Goal: Task Accomplishment & Management: Manage account settings

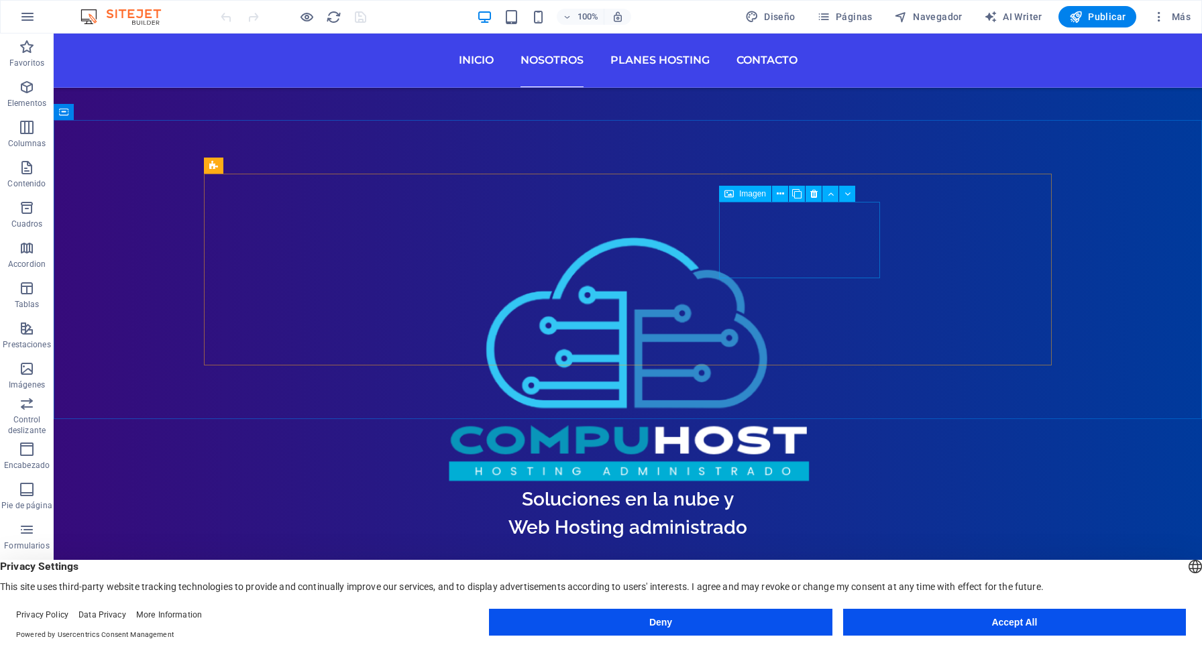
scroll to position [584, 0]
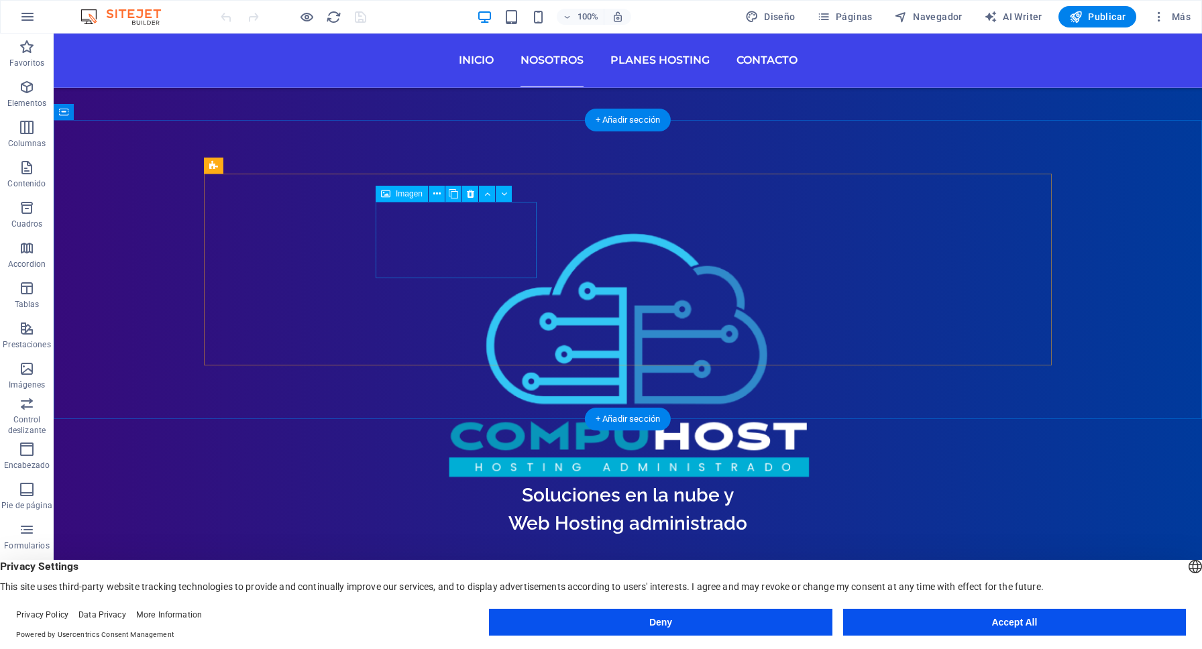
click at [438, 197] on icon at bounding box center [436, 194] width 7 height 14
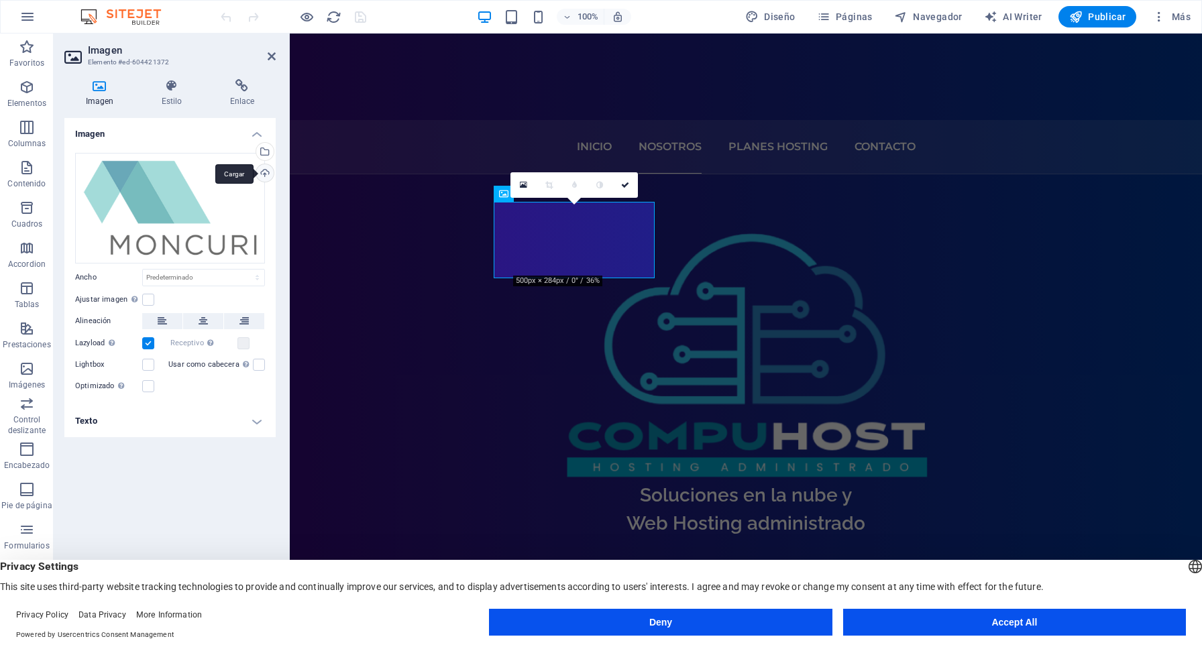
click at [266, 172] on div "Cargar" at bounding box center [264, 174] width 20 height 20
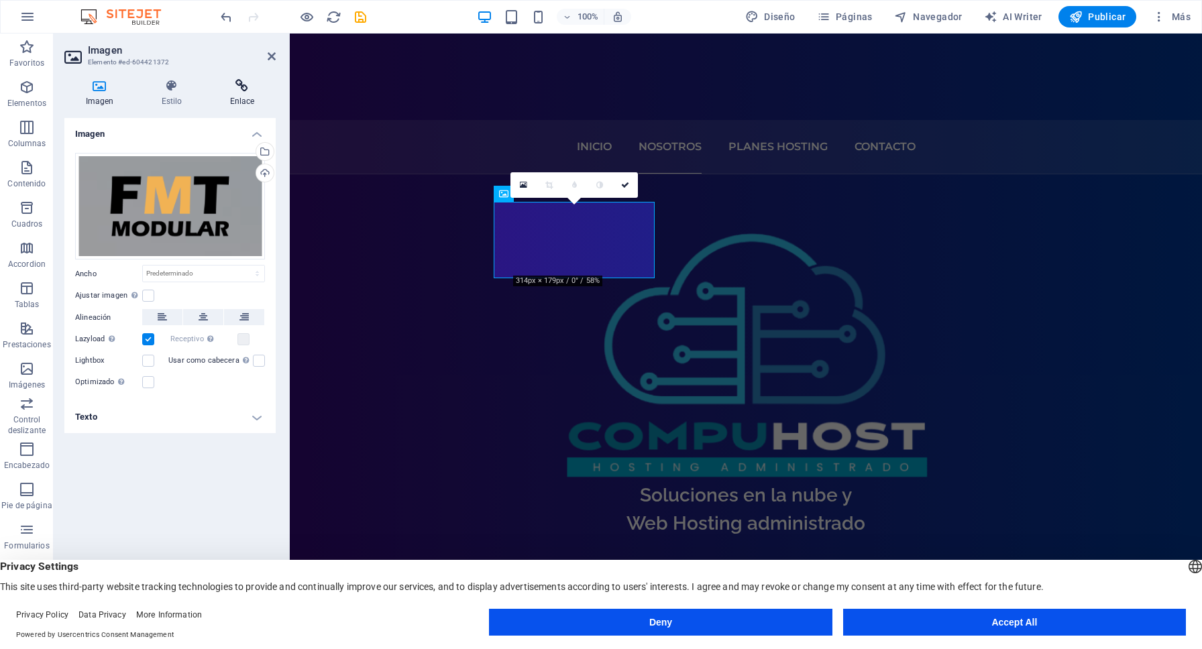
click at [243, 100] on h4 "Enlace" at bounding box center [242, 93] width 67 height 28
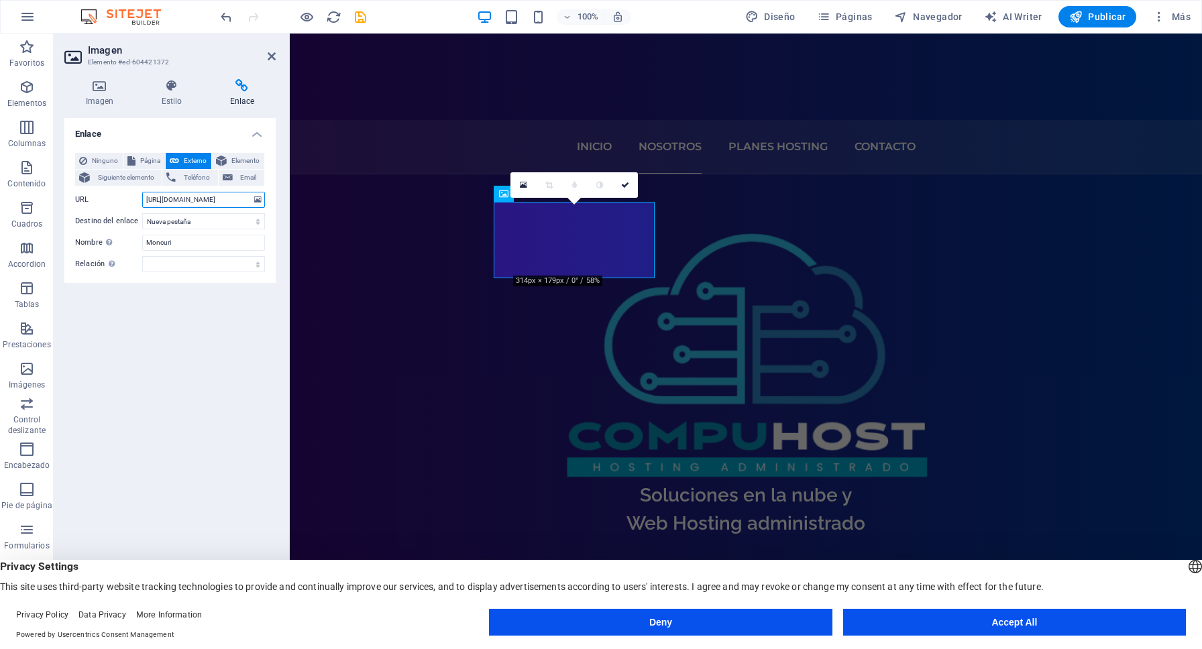
drag, startPoint x: 228, startPoint y: 199, endPoint x: 185, endPoint y: 195, distance: 43.1
click at [185, 195] on input "https://www.moncuri.cl" at bounding box center [203, 200] width 123 height 16
paste input "https://fmtmodular.cl/"
drag, startPoint x: 183, startPoint y: 199, endPoint x: 91, endPoint y: 199, distance: 91.9
click at [91, 199] on div "URL https://www.https://fmtmodular.cl/" at bounding box center [170, 200] width 190 height 16
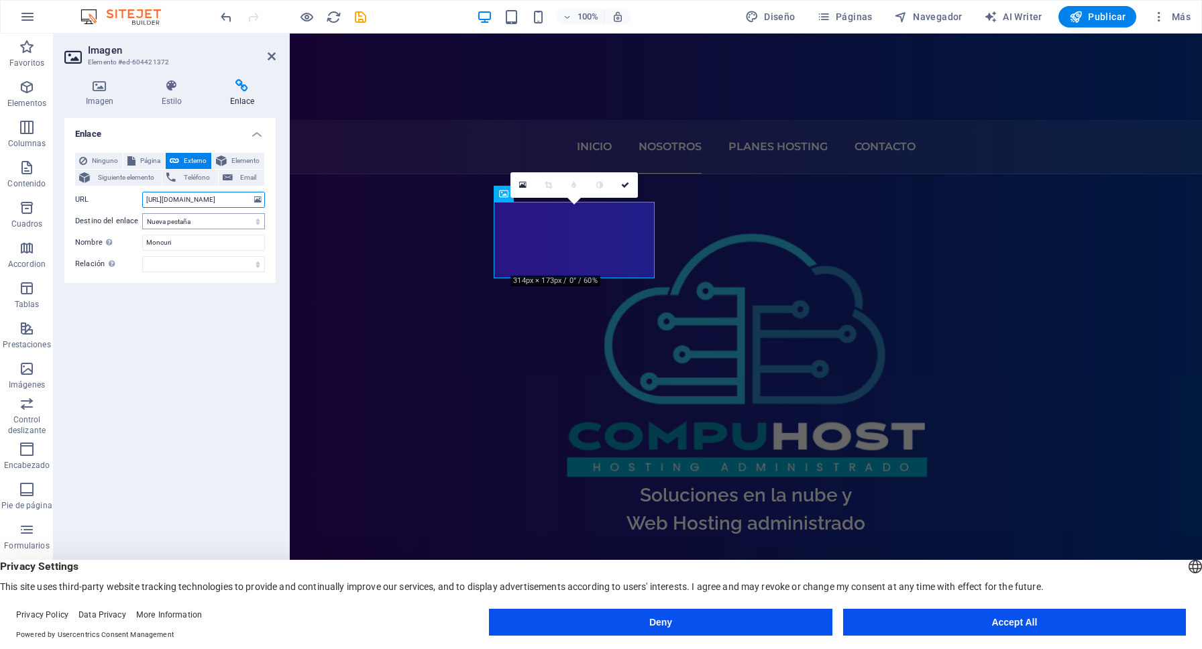
type input "https://fmtmodular.cl/"
click at [219, 219] on select "Nueva pestaña Misma pestaña Superposición" at bounding box center [203, 221] width 123 height 16
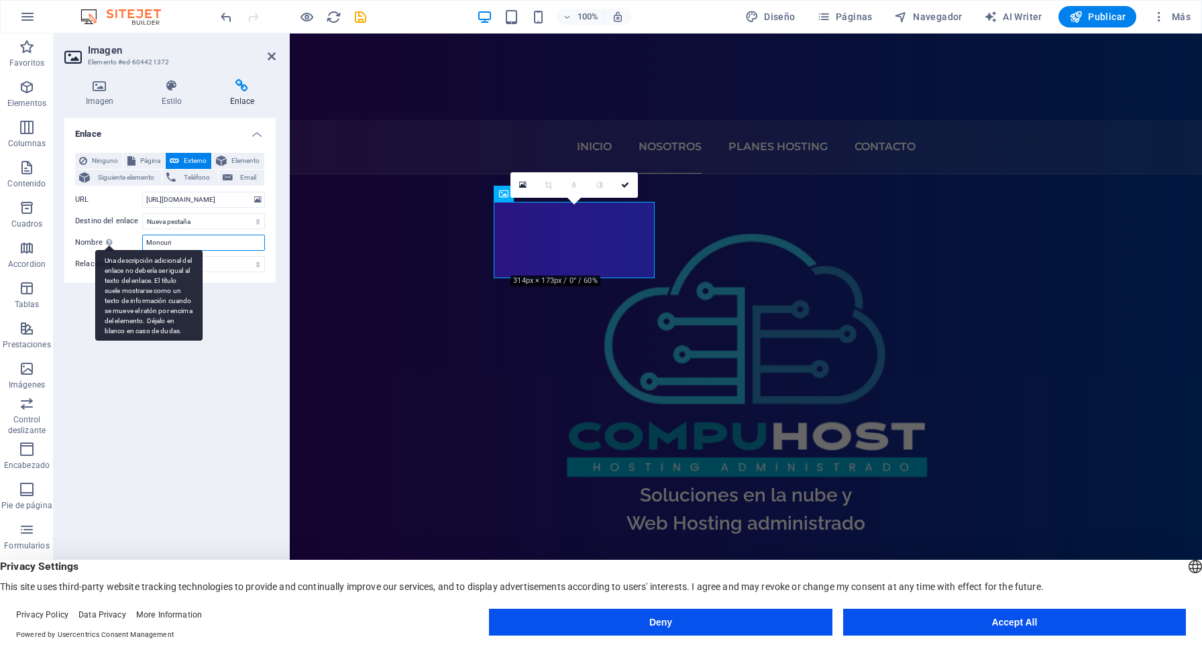
drag, startPoint x: 198, startPoint y: 243, endPoint x: 102, endPoint y: 243, distance: 95.9
click at [102, 243] on div "Nombre Una descripción adicional del enlace no debería ser igual al texto del e…" at bounding box center [170, 243] width 190 height 16
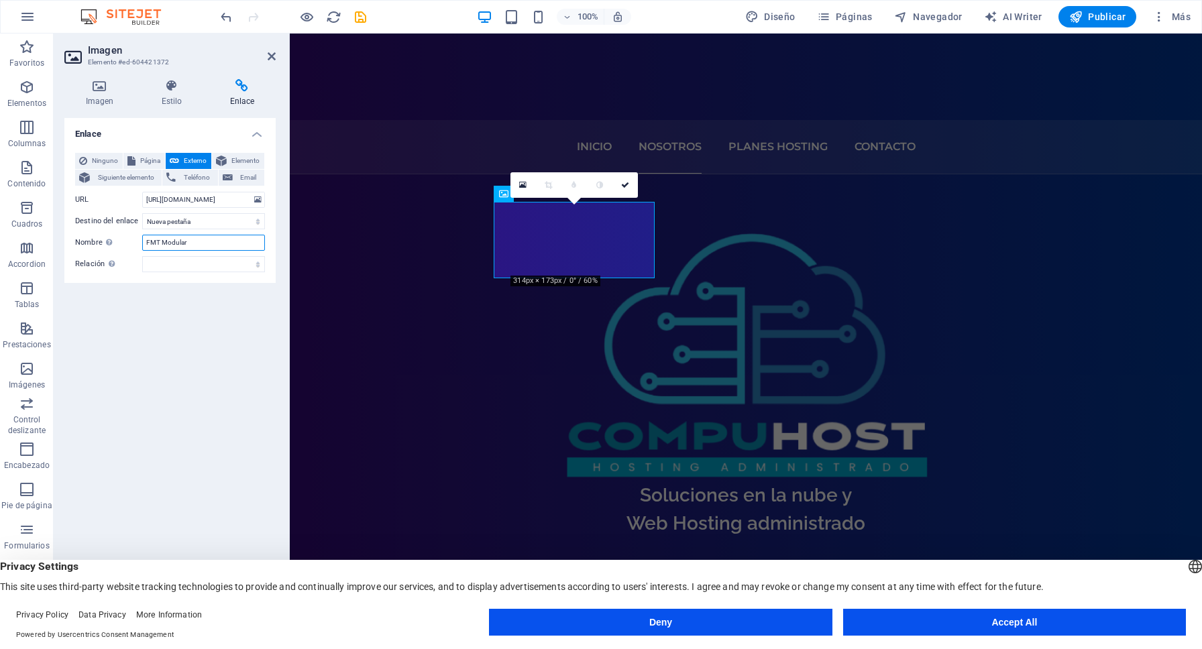
type input "FMT Modular"
click at [239, 374] on div "Enlace Ninguno Página Externo Elemento Siguiente elemento Teléfono Email Página…" at bounding box center [169, 367] width 211 height 499
click at [622, 186] on icon at bounding box center [625, 185] width 8 height 8
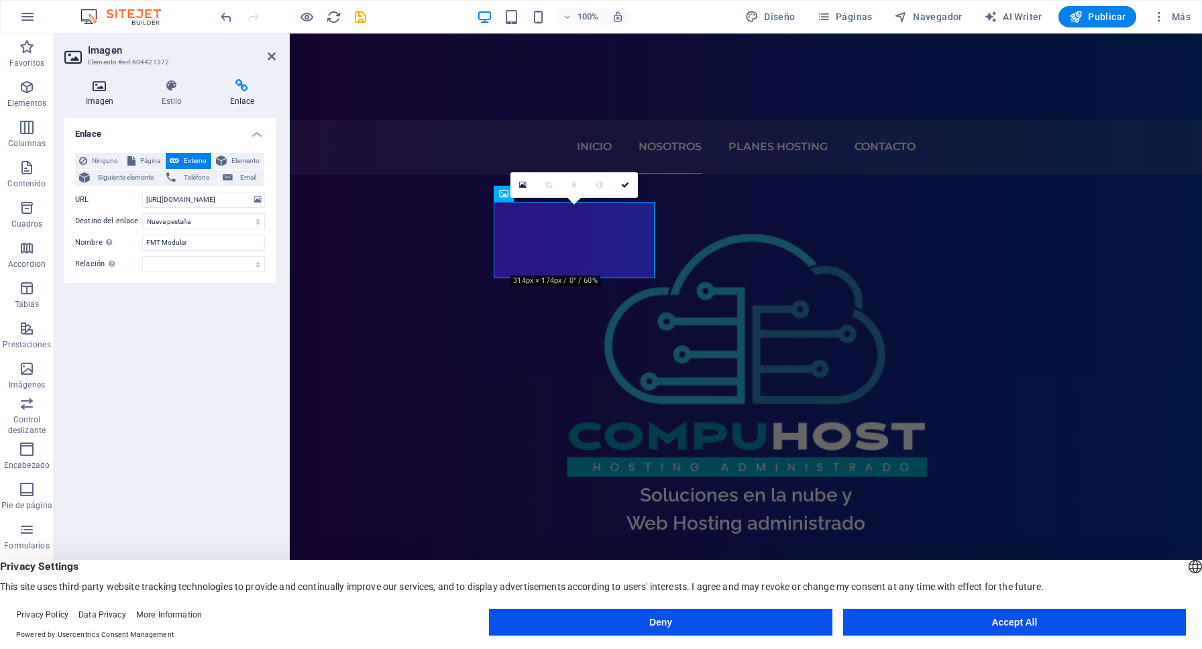
click at [100, 100] on h4 "Imagen" at bounding box center [102, 93] width 76 height 28
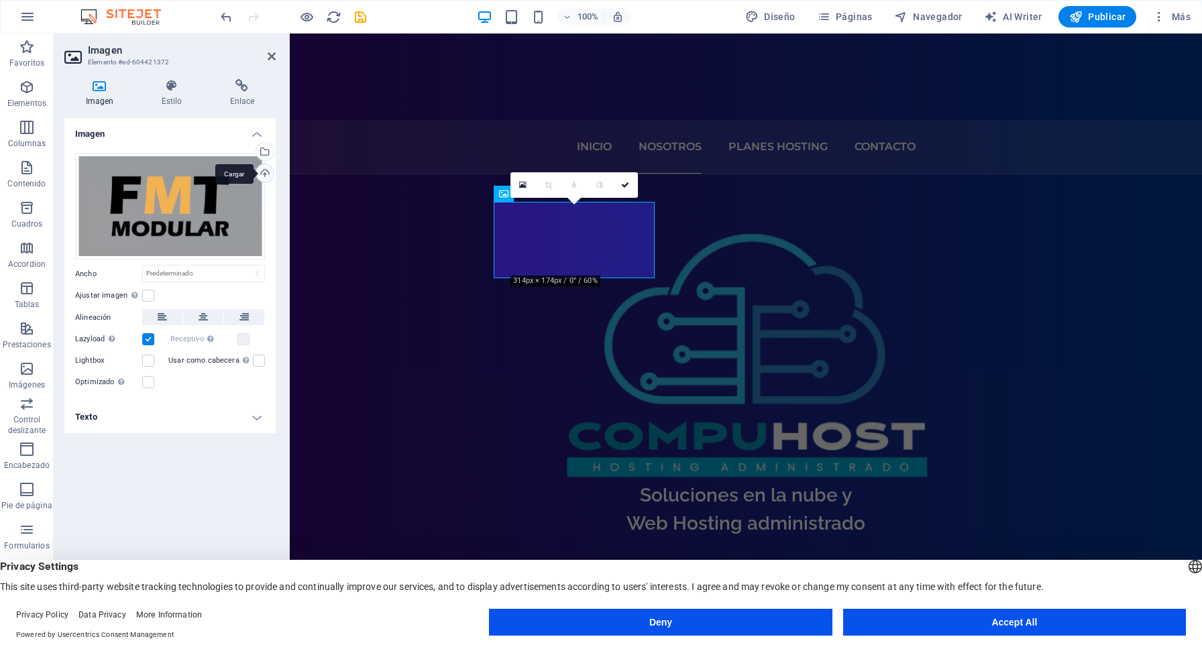
click at [266, 172] on div "Cargar" at bounding box center [264, 174] width 20 height 20
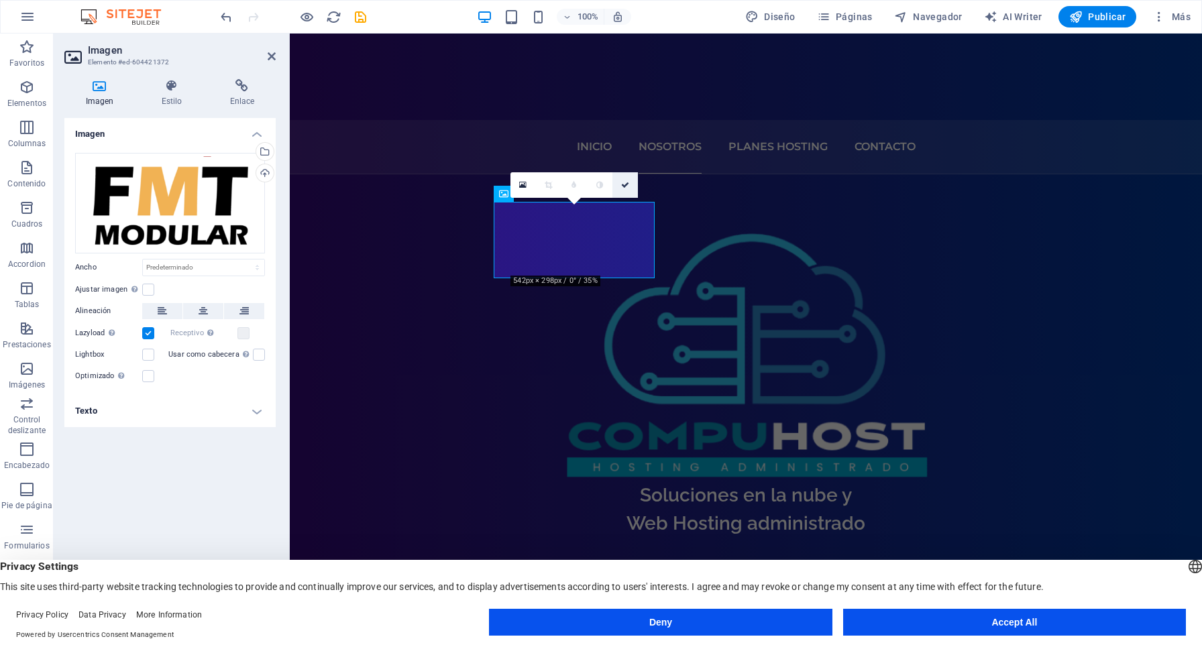
click at [626, 188] on icon at bounding box center [625, 185] width 8 height 8
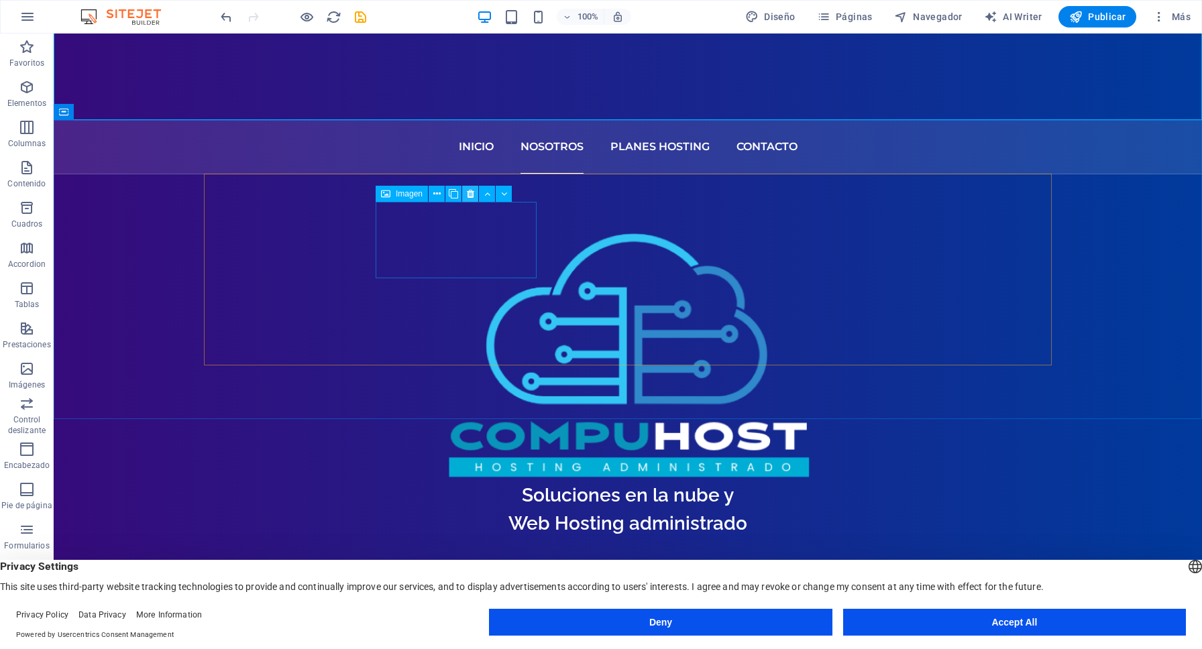
click at [470, 195] on icon at bounding box center [470, 194] width 7 height 14
click at [225, 23] on icon "undo" at bounding box center [226, 16] width 15 height 15
click at [1103, 18] on span "Publicar" at bounding box center [1097, 16] width 57 height 13
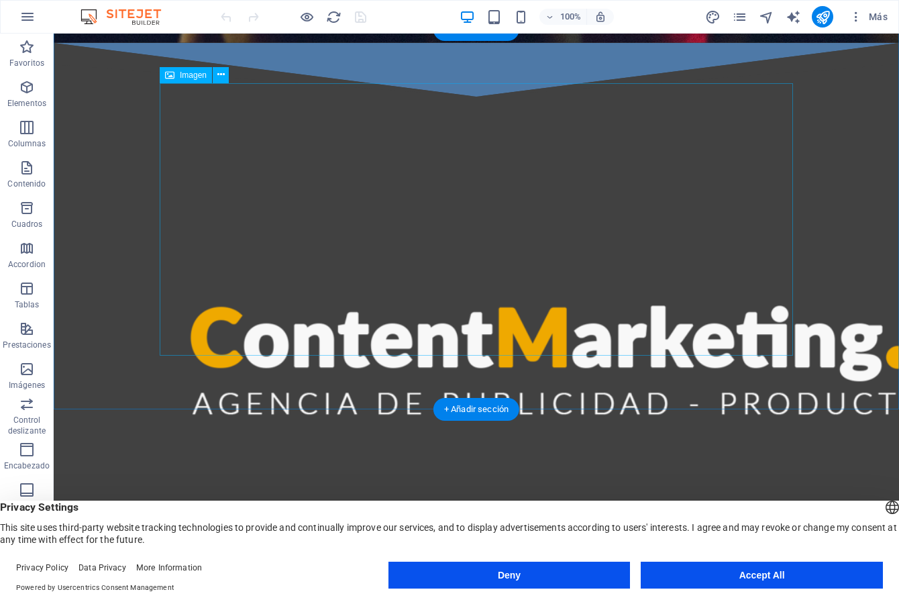
scroll to position [588, 0]
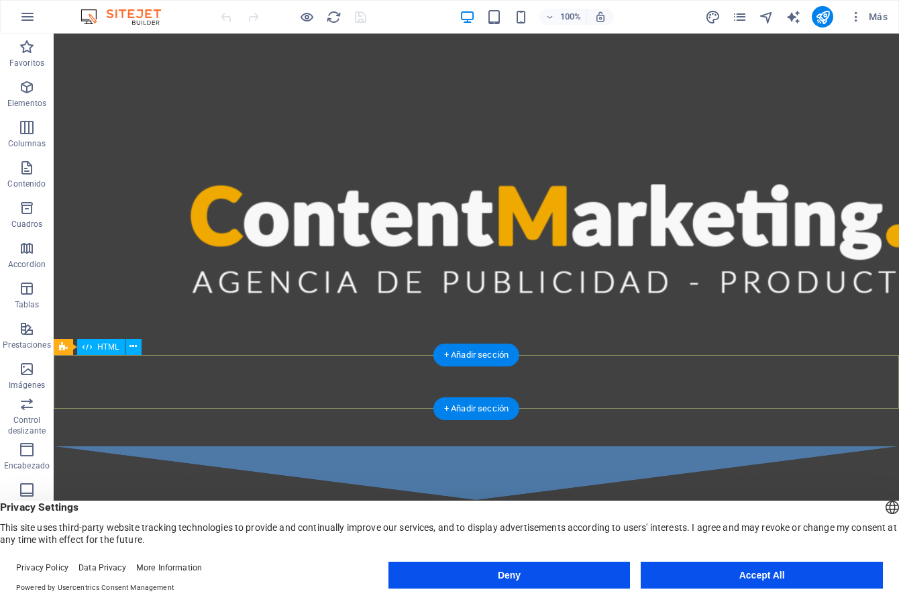
click at [783, 446] on div at bounding box center [476, 473] width 845 height 54
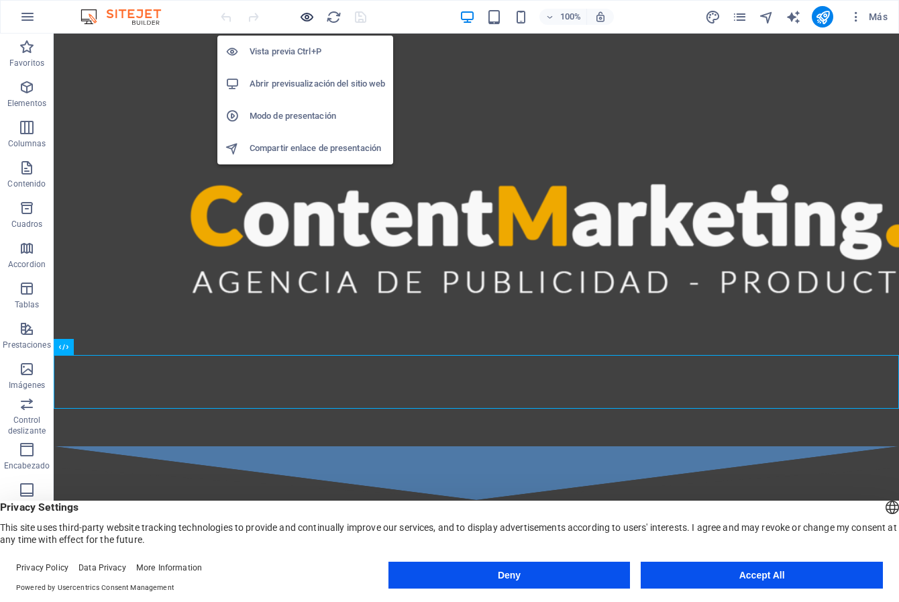
click at [309, 19] on icon "button" at bounding box center [306, 16] width 15 height 15
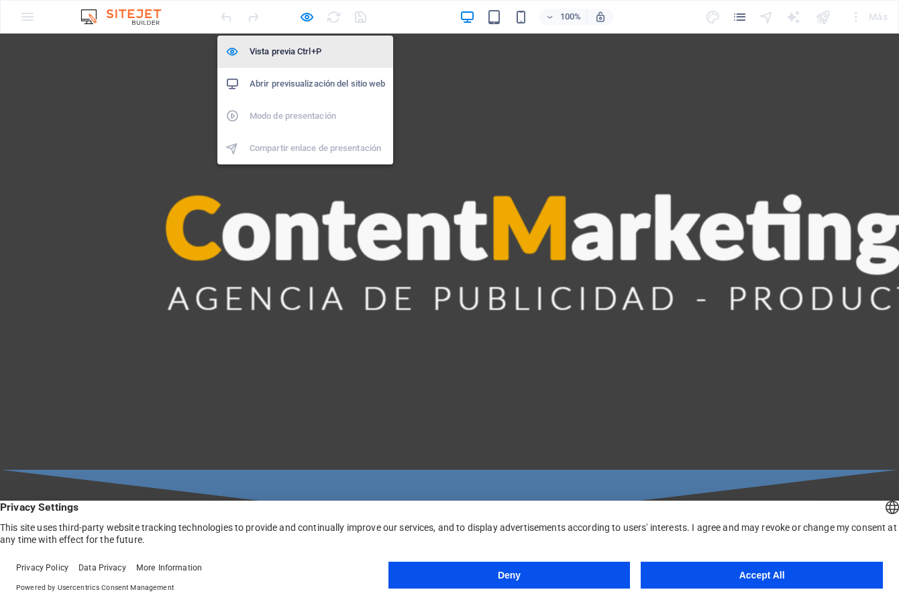
click at [308, 53] on h6 "Vista previa Ctrl+P" at bounding box center [317, 52] width 135 height 16
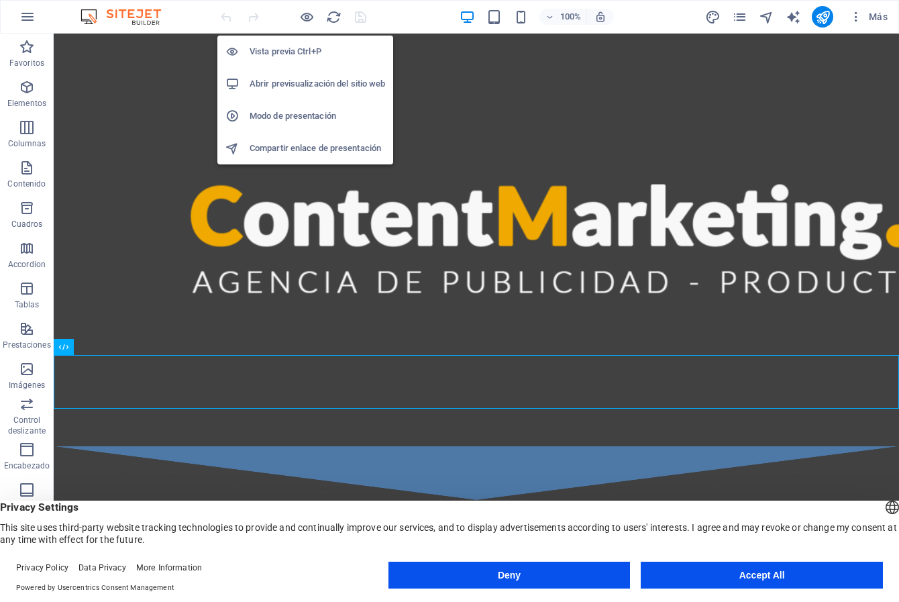
click at [308, 53] on h6 "Vista previa Ctrl+P" at bounding box center [317, 52] width 135 height 16
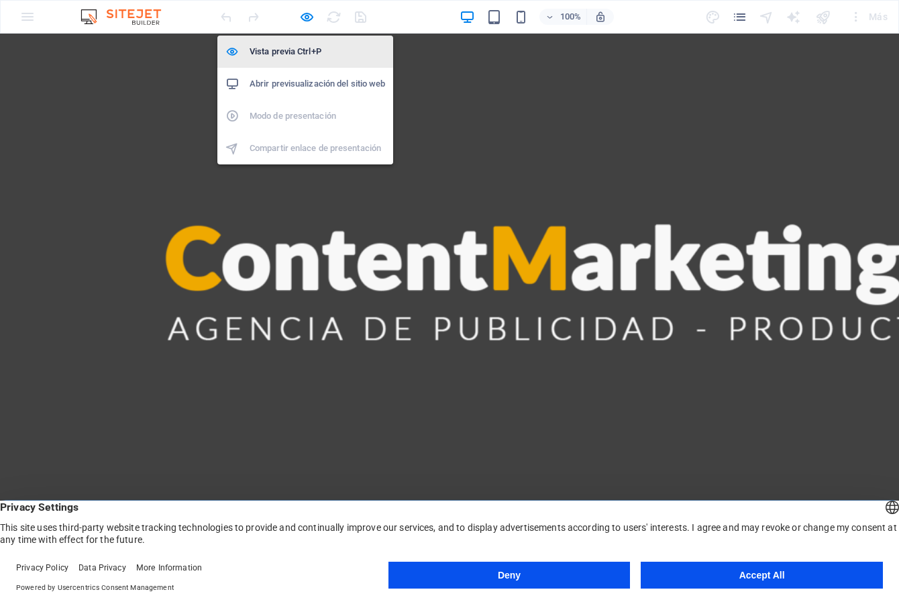
scroll to position [618, 0]
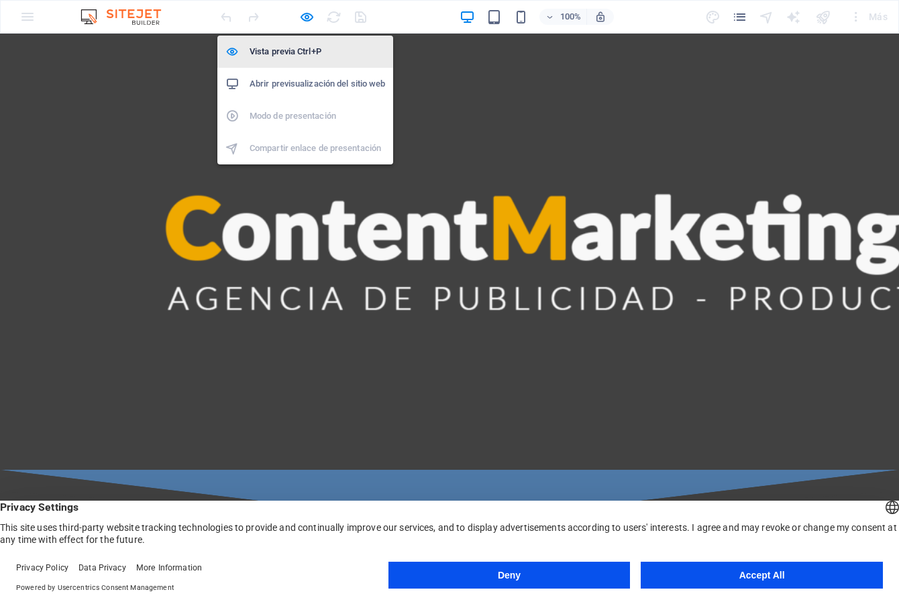
click at [308, 53] on h6 "Vista previa Ctrl+P" at bounding box center [317, 52] width 135 height 16
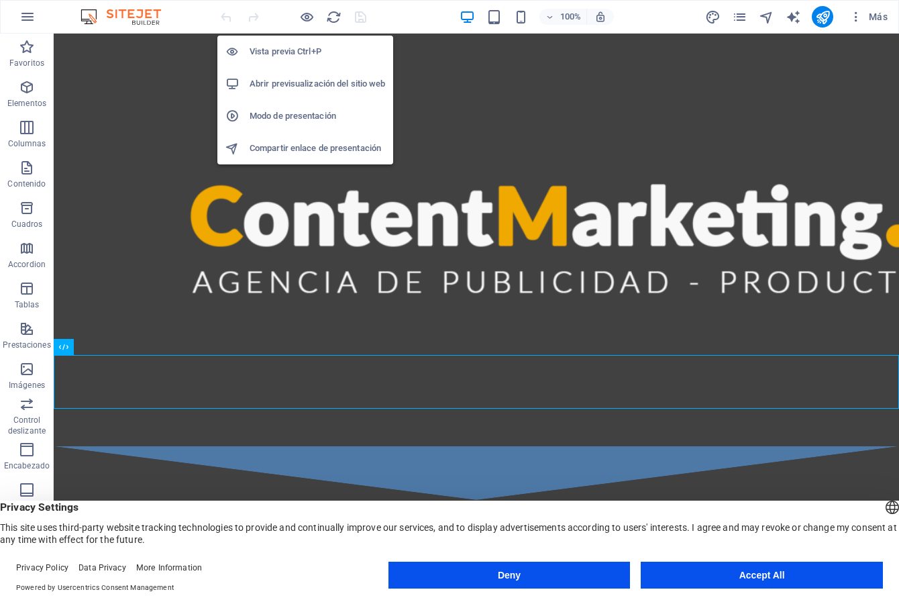
click at [308, 53] on h6 "Vista previa Ctrl+P" at bounding box center [317, 52] width 135 height 16
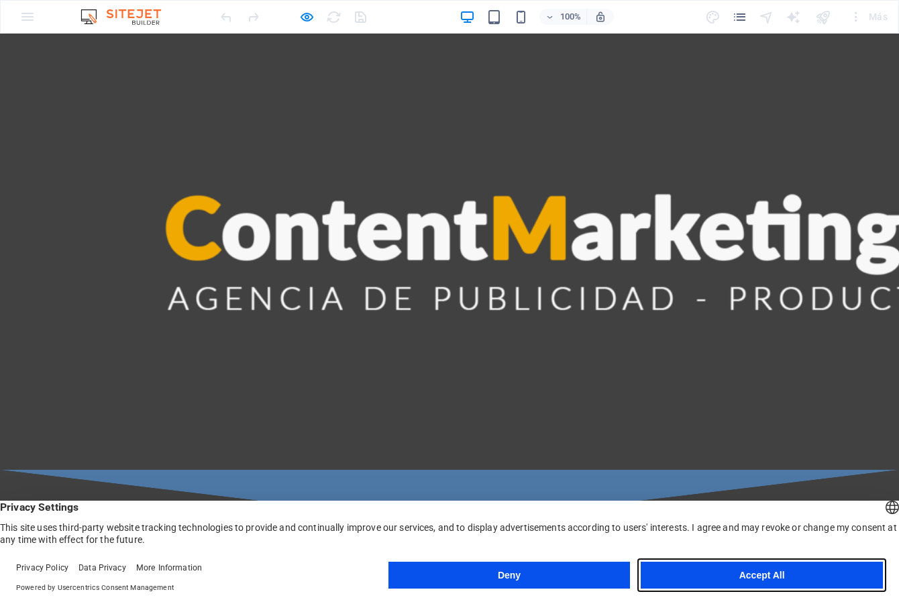
click at [771, 576] on button "Accept All" at bounding box center [762, 574] width 242 height 27
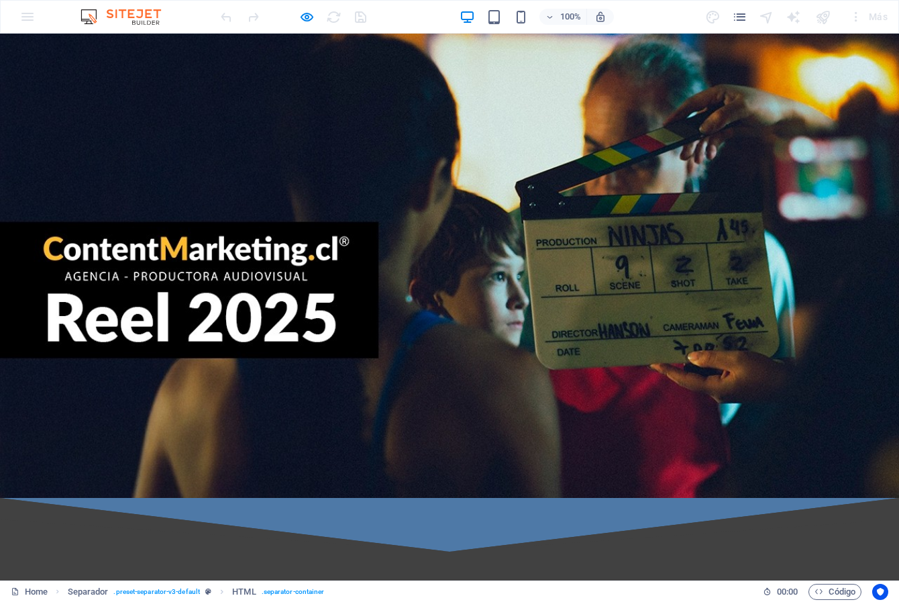
scroll to position [0, 0]
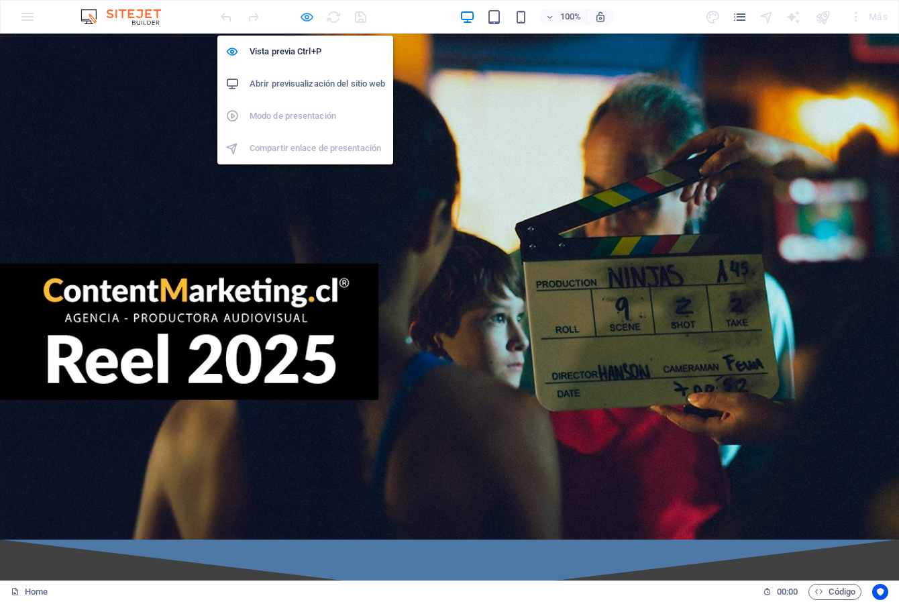
click at [310, 19] on icon "button" at bounding box center [306, 16] width 15 height 15
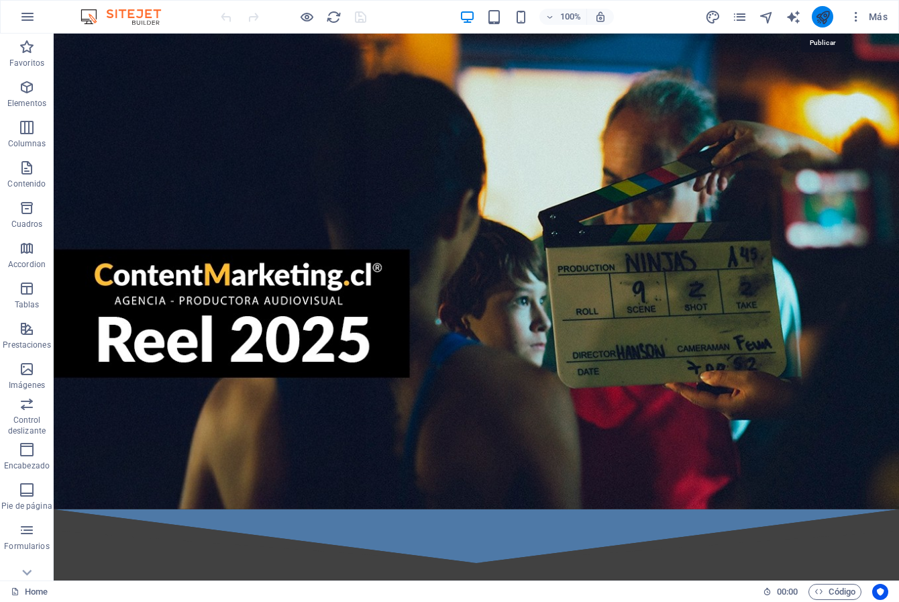
click at [820, 17] on icon "publish" at bounding box center [822, 16] width 15 height 15
click at [861, 19] on icon "button" at bounding box center [855, 16] width 13 height 13
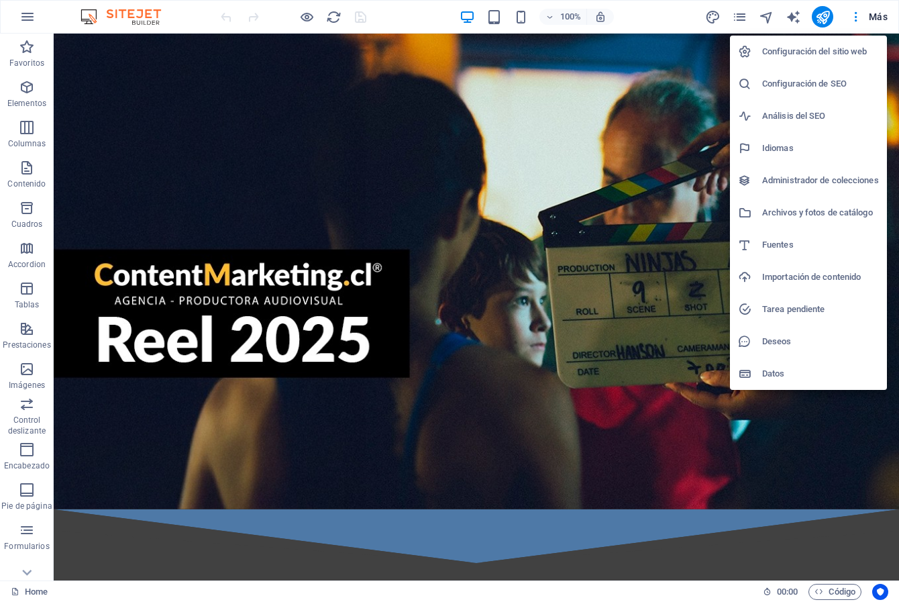
click at [868, 52] on h6 "Configuración del sitio web" at bounding box center [820, 52] width 117 height 16
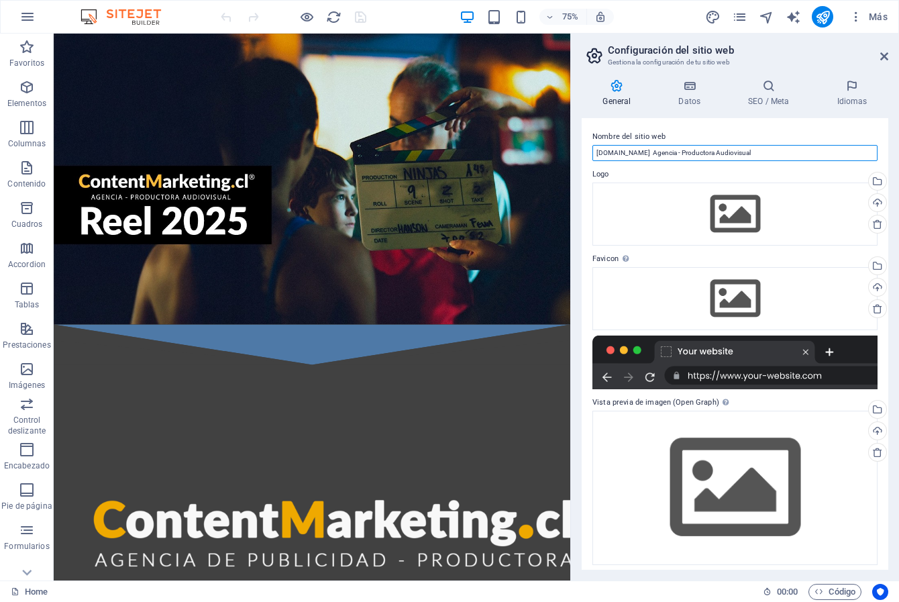
drag, startPoint x: 789, startPoint y: 148, endPoint x: 589, endPoint y: 147, distance: 199.9
click at [589, 147] on div "Nombre del sitio web ContentMarketing.cl Agencia - Productora Audiovisual Logo …" at bounding box center [735, 343] width 307 height 451
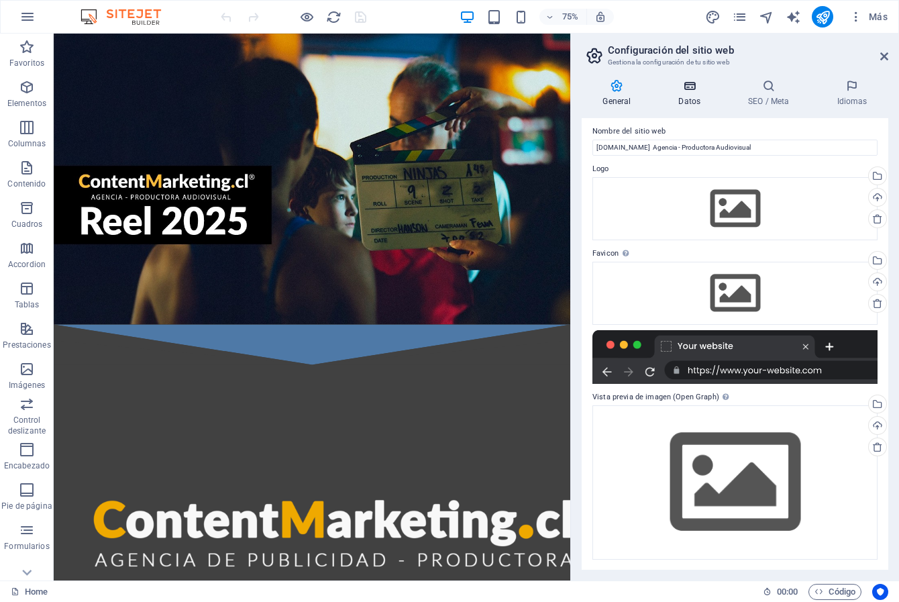
click at [692, 99] on h4 "Datos" at bounding box center [692, 93] width 70 height 28
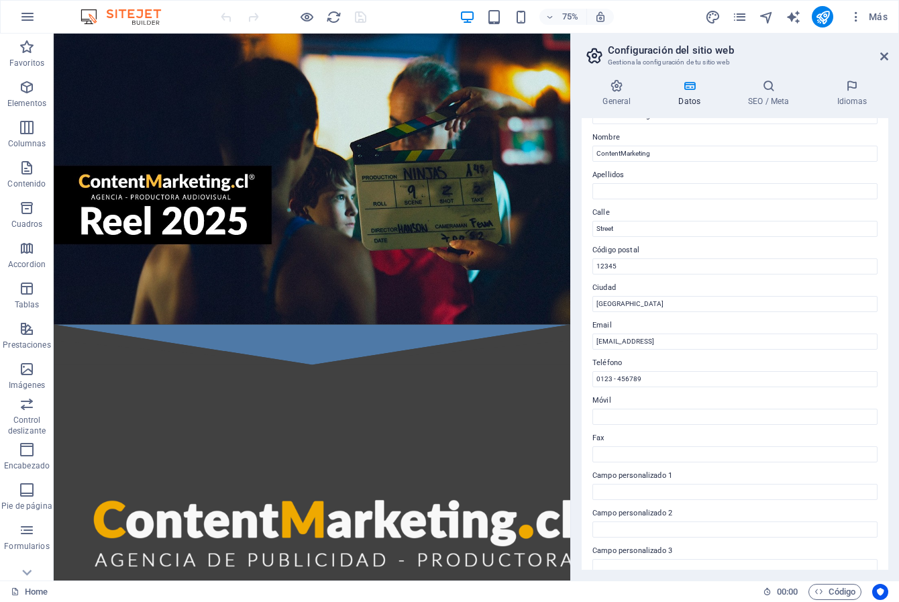
scroll to position [0, 0]
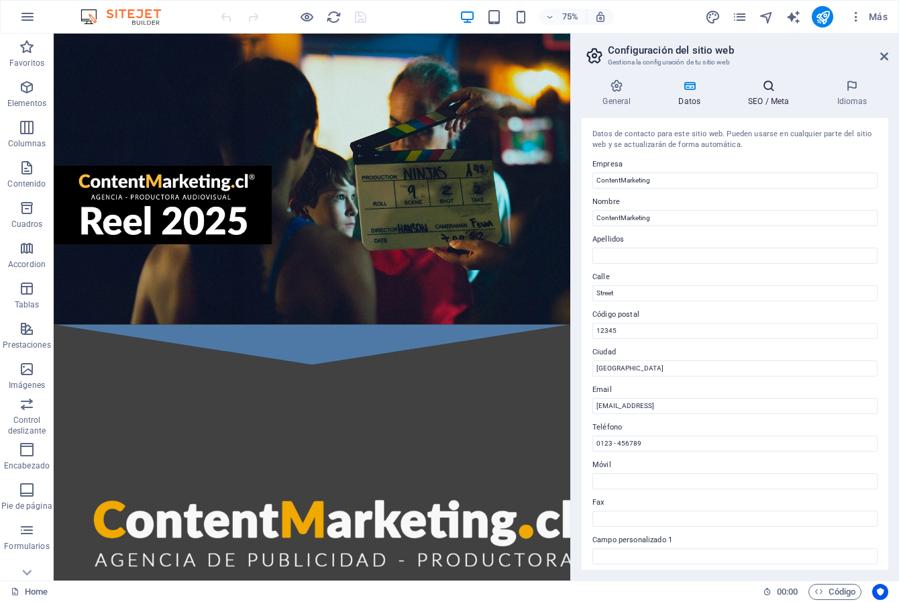
click at [770, 95] on h4 "SEO / Meta" at bounding box center [771, 93] width 89 height 28
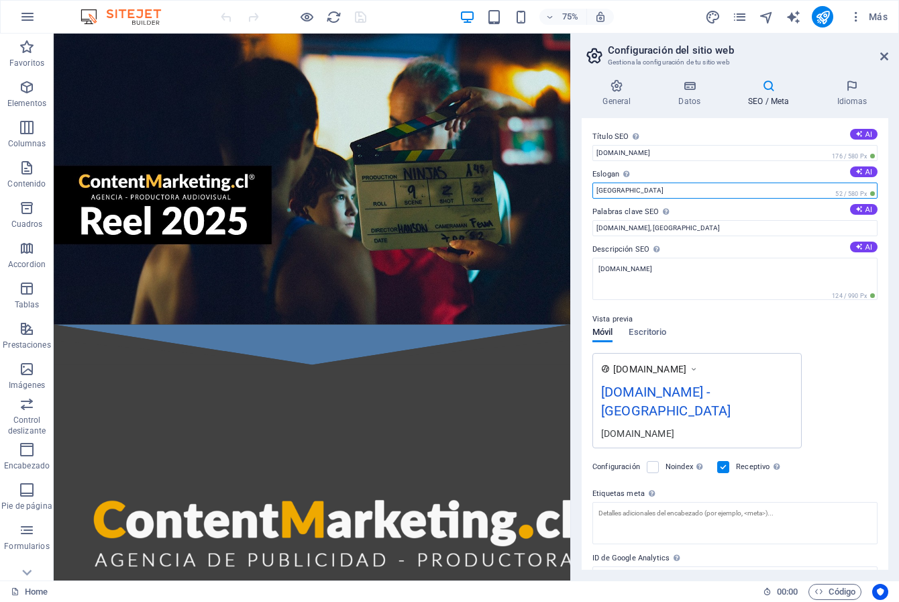
drag, startPoint x: 617, startPoint y: 183, endPoint x: 580, endPoint y: 184, distance: 36.9
click at [580, 184] on div "General Datos SEO / Meta Idiomas Nombre del sitio web ContentMarketing.cl Agenc…" at bounding box center [735, 324] width 328 height 512
paste input "ContentMarketing.cl Agencia - Productora Audiovisual"
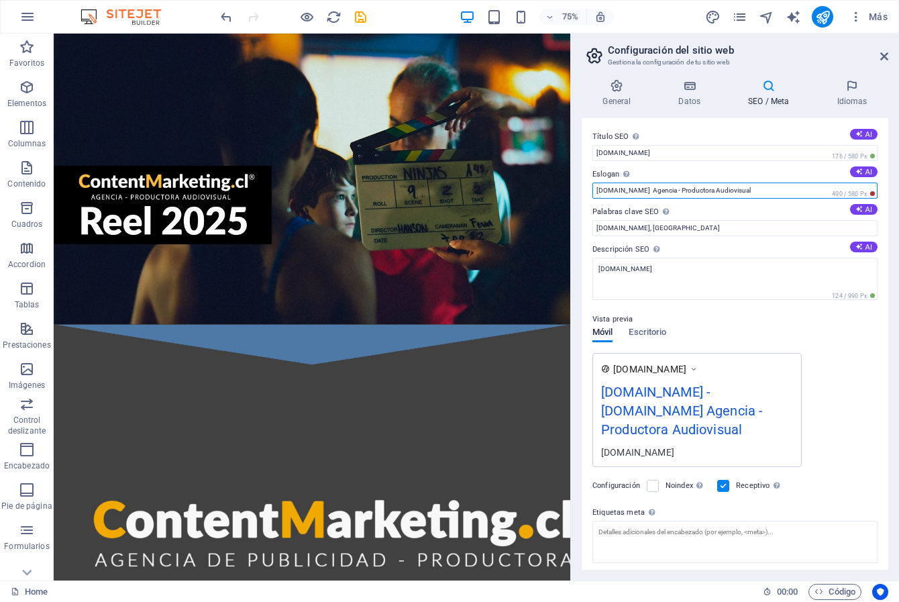
click at [658, 190] on input "ContentMarketing.cl Agencia - Productora Audiovisual" at bounding box center [734, 190] width 285 height 16
drag, startPoint x: 714, startPoint y: 224, endPoint x: 609, endPoint y: 229, distance: 105.4
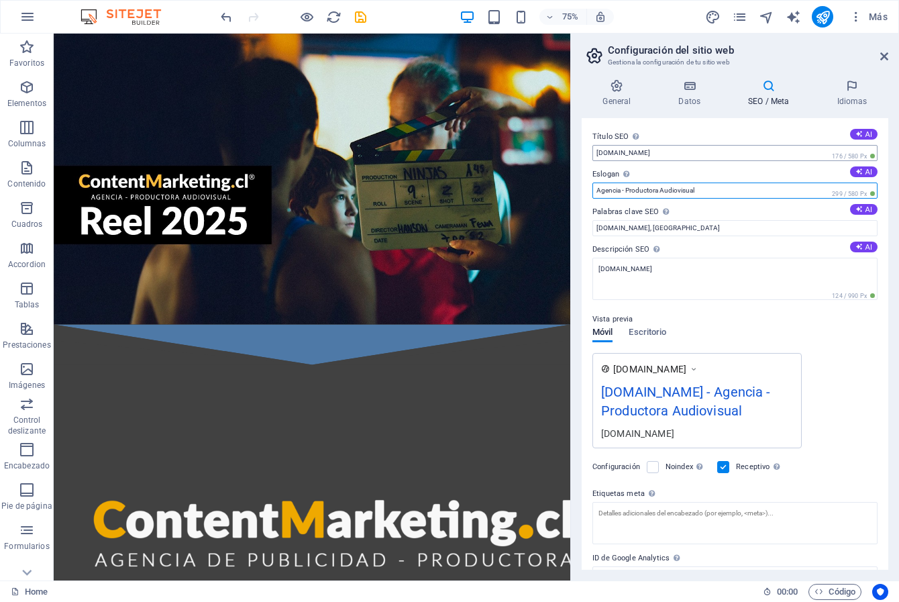
type input "Agencia - Productora Audiovisual"
click at [669, 154] on input "contentmarketing.cl" at bounding box center [734, 153] width 285 height 16
drag, startPoint x: 600, startPoint y: 152, endPoint x: 580, endPoint y: 152, distance: 19.5
click at [580, 152] on div "General Datos SEO / Meta Idiomas Nombre del sitio web ContentMarketing.cl Agenc…" at bounding box center [735, 324] width 328 height 512
click at [748, 155] on input "ContentMarketing.cl" at bounding box center [734, 153] width 285 height 16
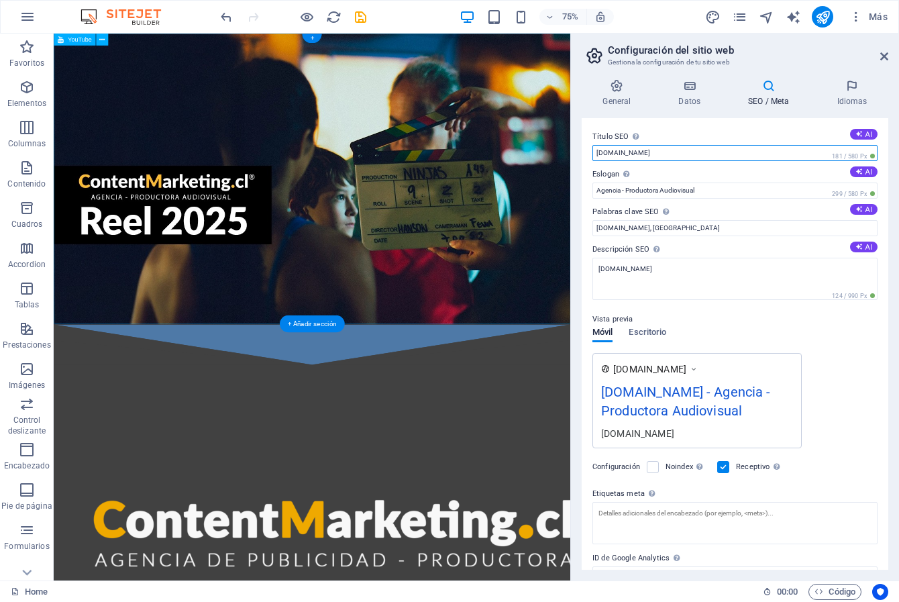
drag, startPoint x: 738, startPoint y: 187, endPoint x: 712, endPoint y: 193, distance: 26.7
type input "ContentMarketing.cl"
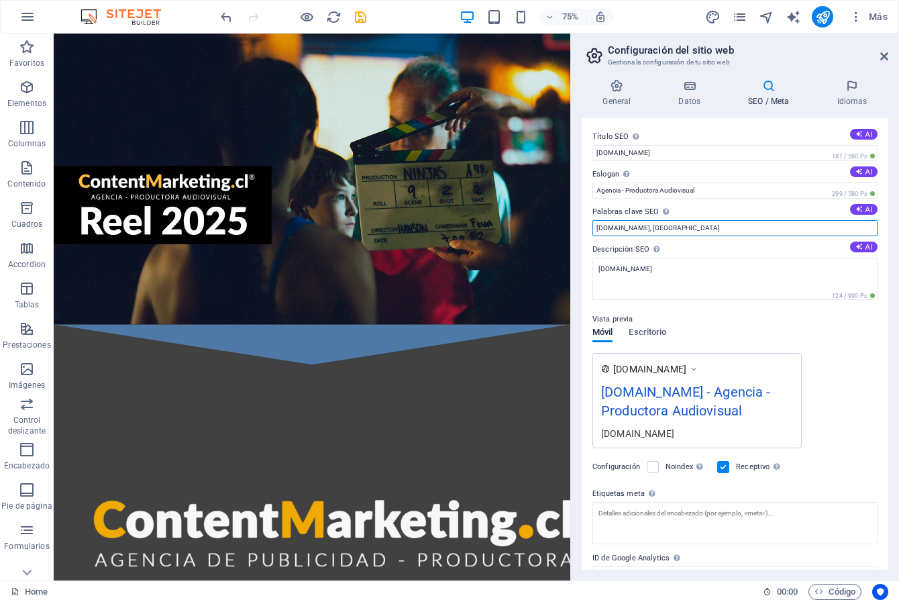
drag, startPoint x: 710, startPoint y: 227, endPoint x: 580, endPoint y: 223, distance: 129.5
click at [580, 223] on div "General Datos SEO / Meta Idiomas Nombre del sitio web ContentMarketing.cl Agenc…" at bounding box center [735, 324] width 328 height 512
paste input "ContentMarketing.cl"
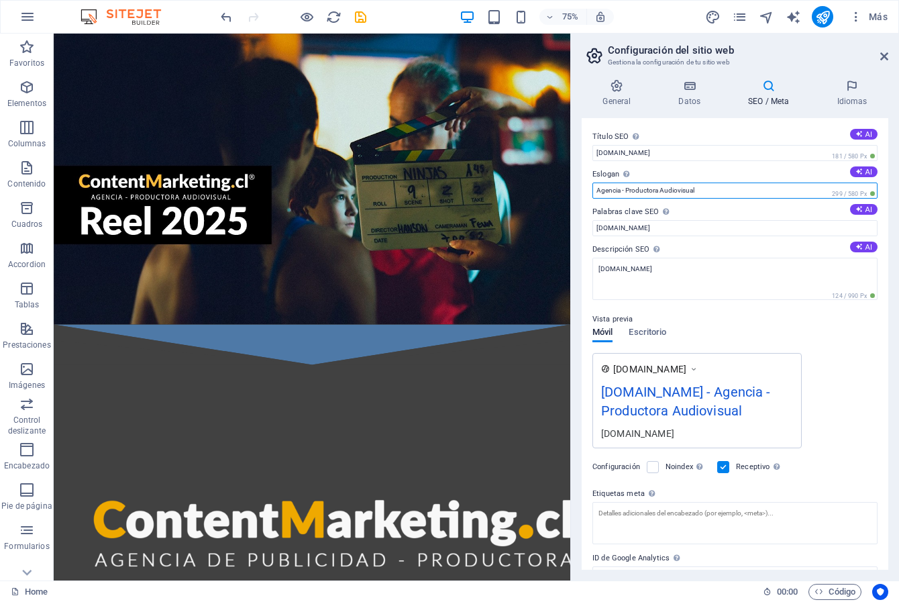
drag, startPoint x: 708, startPoint y: 188, endPoint x: 588, endPoint y: 188, distance: 120.1
click at [588, 188] on div "Título SEO El título de tu sitio web. Elige algo que destaque en los resultados…" at bounding box center [735, 343] width 307 height 451
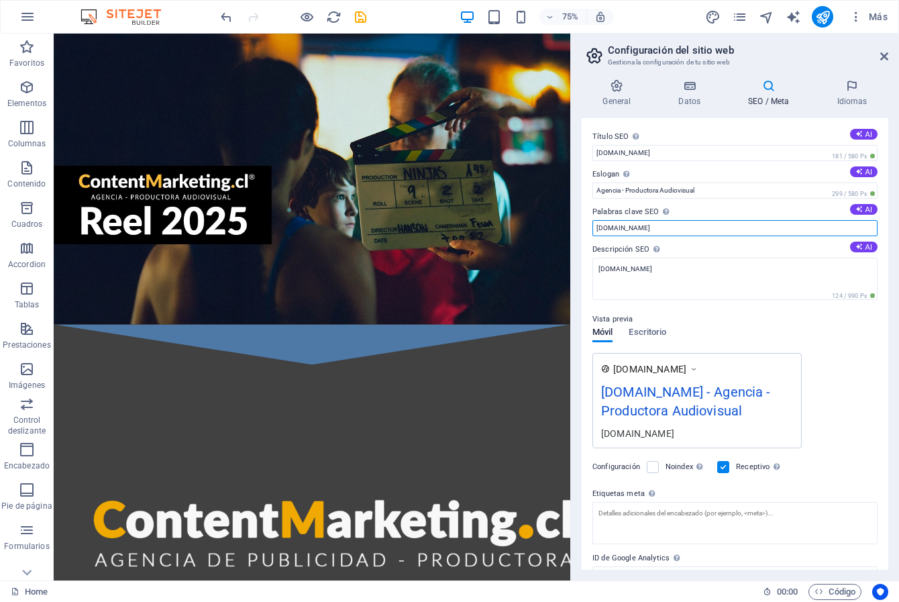
click at [683, 230] on input "ContentMarketing.cl" at bounding box center [734, 228] width 285 height 16
paste input "Agencia - Productora Audiovisual"
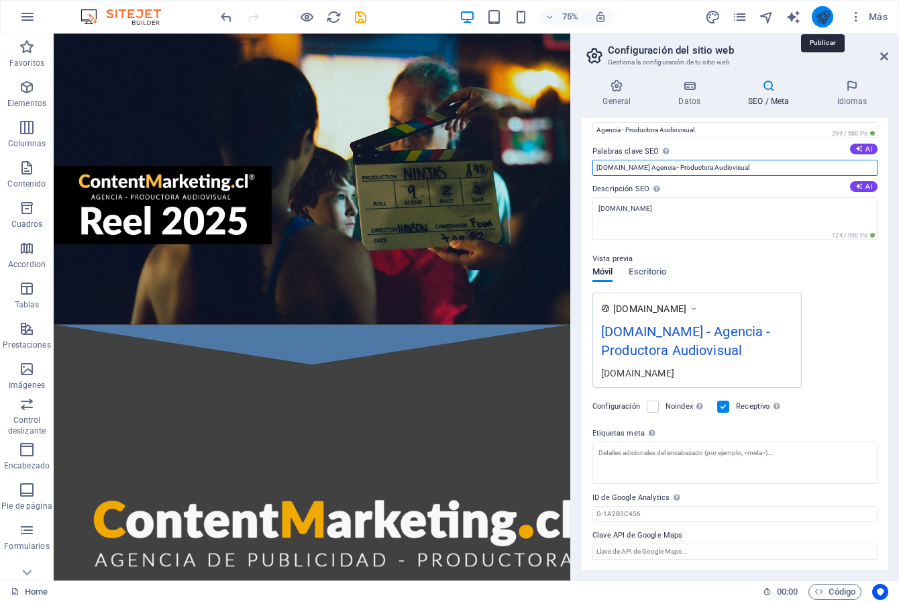
type input "ContentMarketing.cl Agencia - Productora Audiovisual"
click at [822, 18] on icon "publish" at bounding box center [822, 16] width 15 height 15
